Goal: Task Accomplishment & Management: Manage account settings

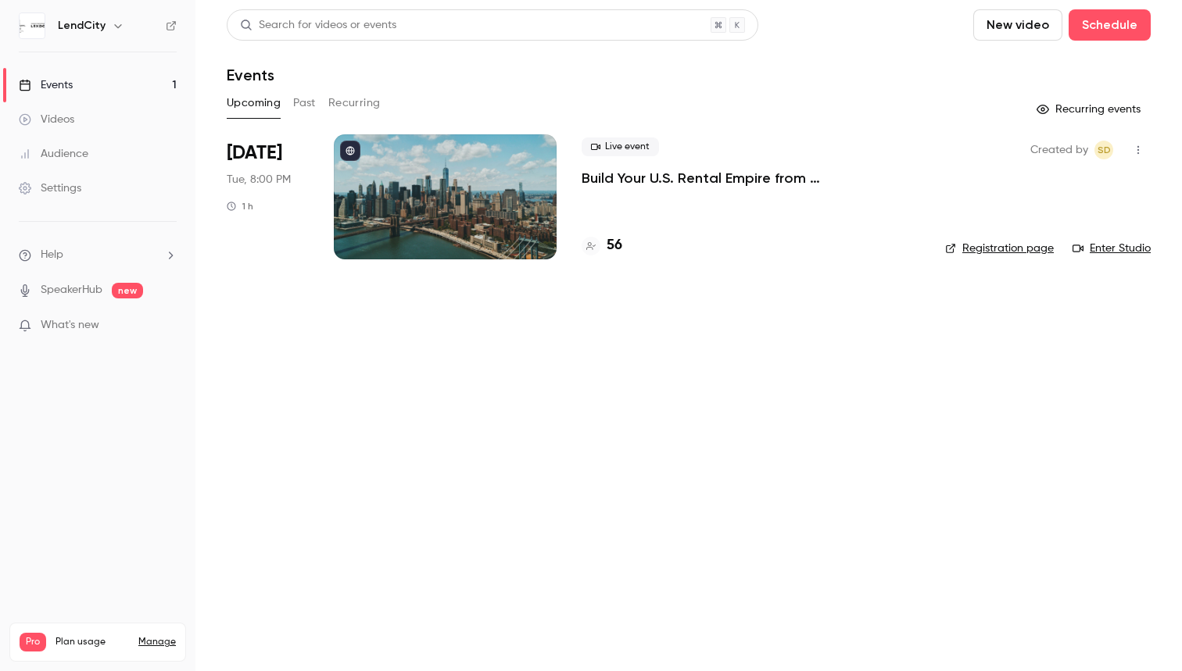
click at [710, 181] on p "Build Your U.S. Rental Empire from [GEOGRAPHIC_DATA]: No Headaches, Step-by-Step" at bounding box center [751, 178] width 338 height 19
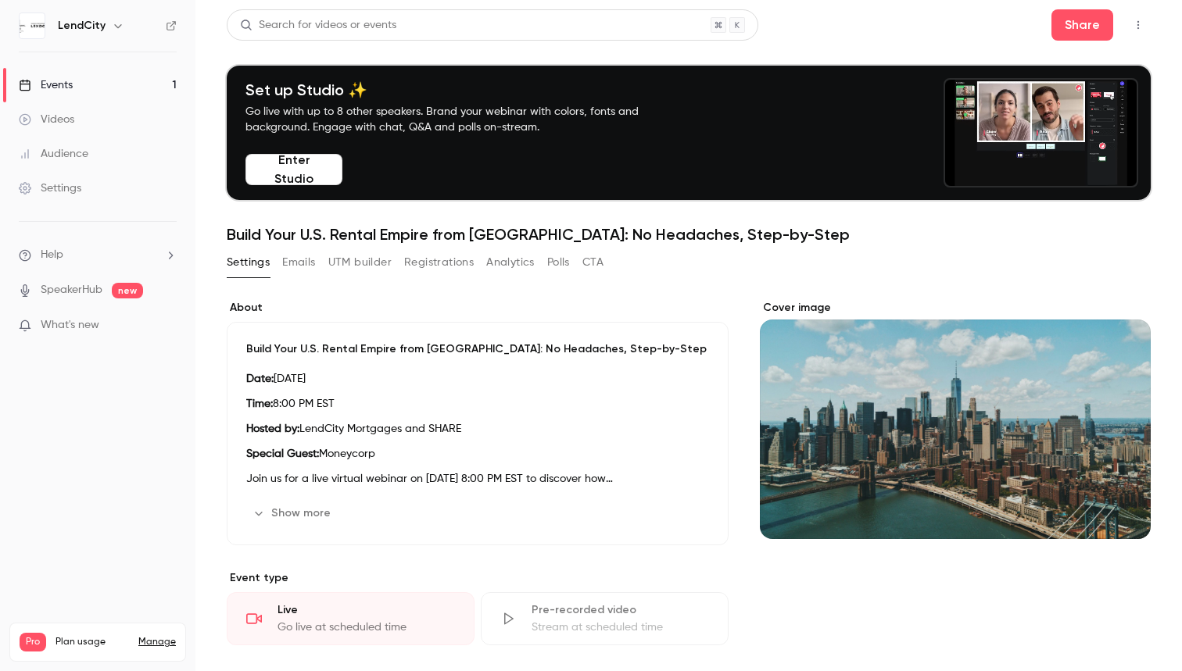
click at [410, 266] on button "Registrations" at bounding box center [439, 262] width 70 height 25
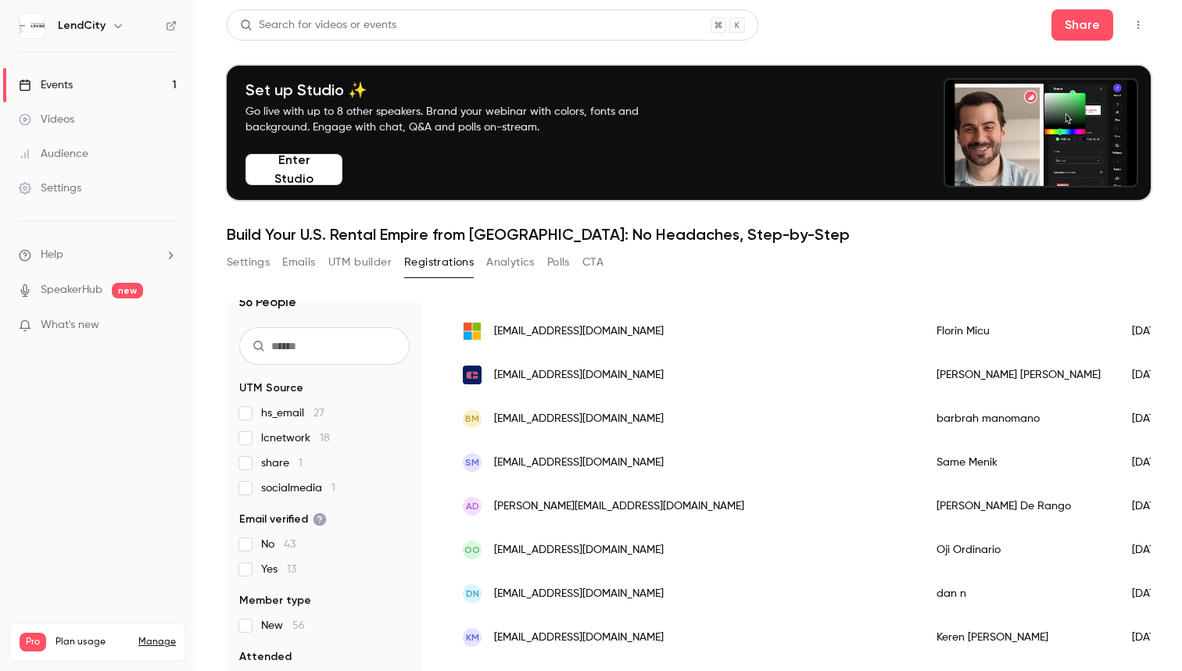
scroll to position [142, 0]
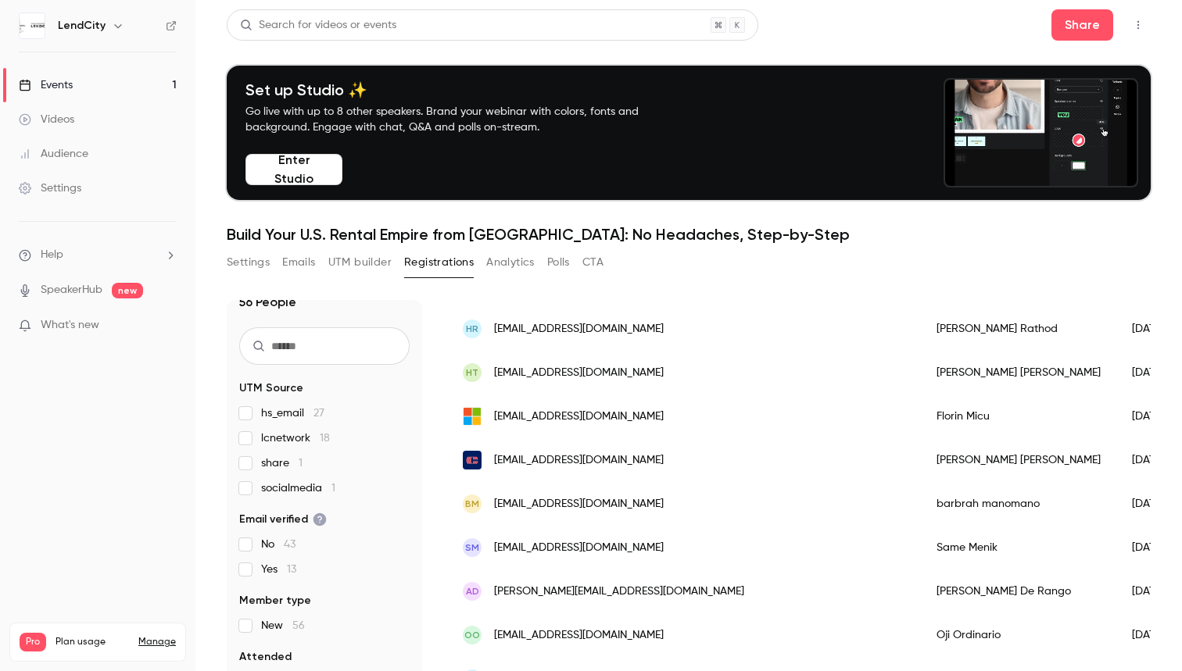
click at [360, 266] on button "UTM builder" at bounding box center [359, 262] width 63 height 25
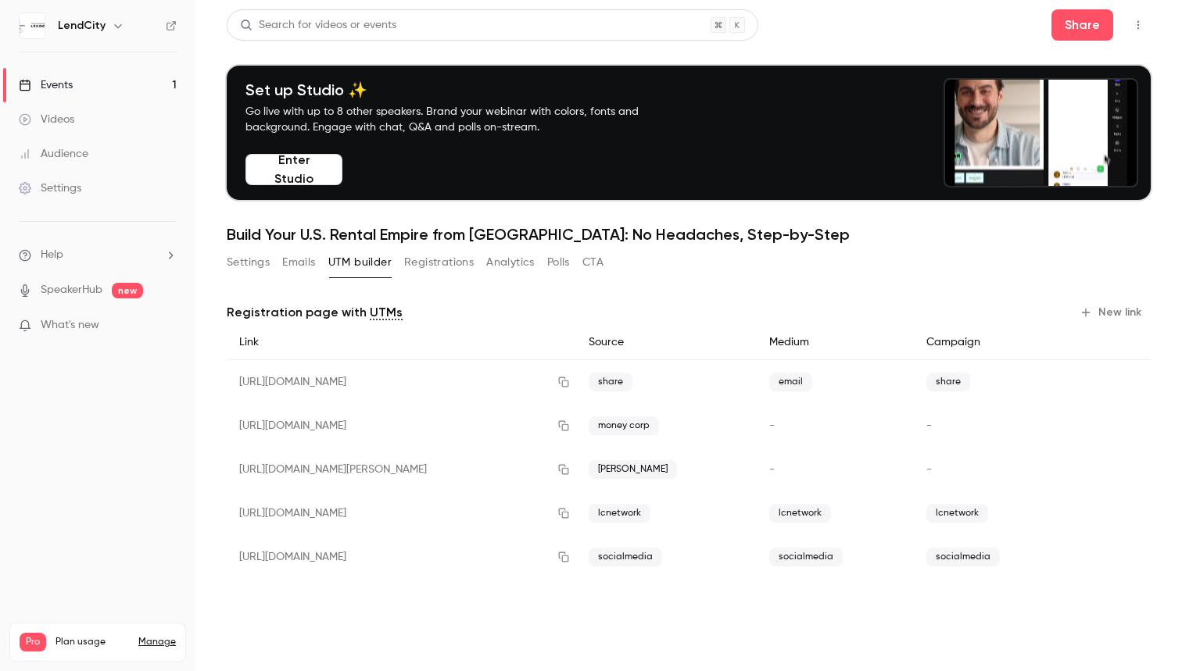
click at [424, 264] on button "Registrations" at bounding box center [439, 262] width 70 height 25
